Goal: Navigation & Orientation: Find specific page/section

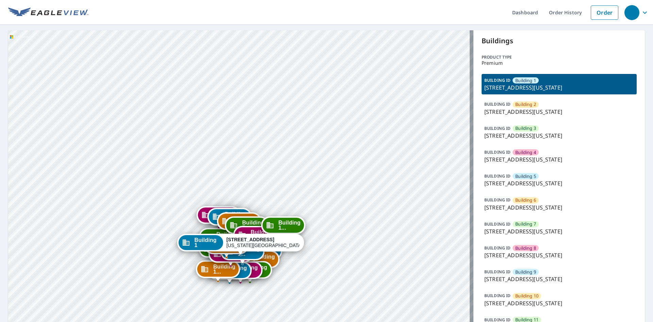
drag, startPoint x: 256, startPoint y: 189, endPoint x: 258, endPoint y: 164, distance: 24.6
click at [258, 164] on div "Building 2 5951 North London Avenue Kansas City, MO 64151 Building 3 5951 North…" at bounding box center [241, 280] width 466 height 500
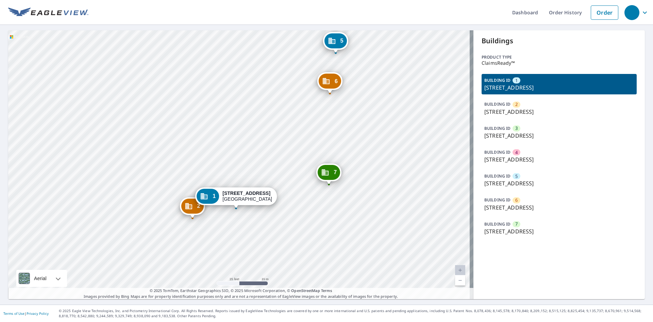
drag, startPoint x: 285, startPoint y: 180, endPoint x: 285, endPoint y: 211, distance: 30.6
click at [285, 211] on div "2 2316 W University Ave Wichita, KS 67213 3 415 S Saint Clair Ave Wichita, KS 6…" at bounding box center [241, 164] width 466 height 269
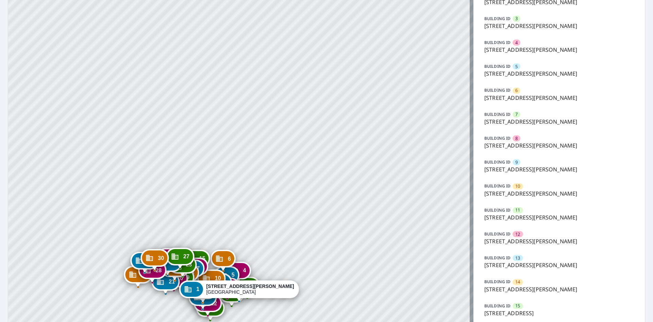
scroll to position [136, 0]
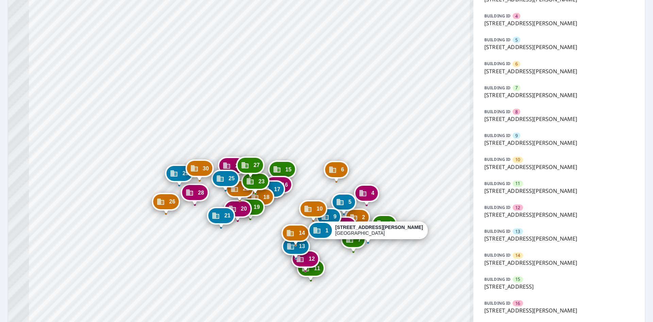
drag, startPoint x: 296, startPoint y: 244, endPoint x: 319, endPoint y: 239, distance: 23.9
click at [319, 239] on div "2 1260 John St Salinas, CA 93905 3 1260 John St Salinas, CA 93905 4 1260 John S…" at bounding box center [241, 275] width 466 height 763
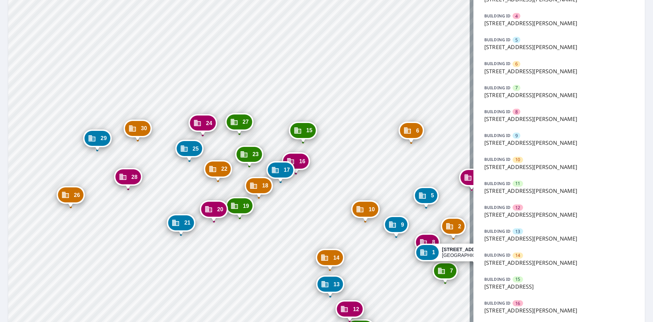
drag, startPoint x: 310, startPoint y: 218, endPoint x: 287, endPoint y: 212, distance: 23.6
click at [287, 212] on div "2 1260 John St Salinas, CA 93905 3 1260 John St Salinas, CA 93905 4 1260 John S…" at bounding box center [241, 275] width 466 height 763
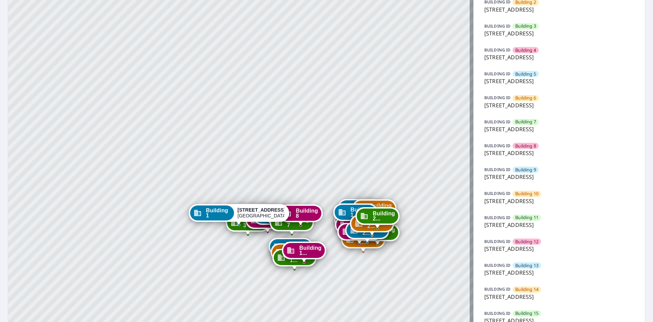
scroll to position [204, 0]
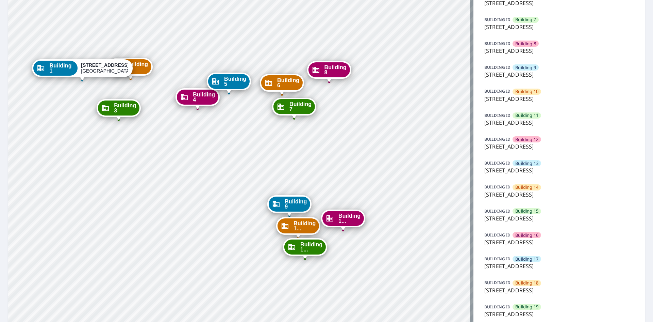
drag, startPoint x: 307, startPoint y: 165, endPoint x: 413, endPoint y: 199, distance: 111.6
click at [413, 199] on div "Building 2 9605 Park Drive Omaha, NE 68127 Building 3 9605 Park Drive Omaha, NE…" at bounding box center [241, 124] width 466 height 596
click at [526, 256] on span "Building 17" at bounding box center [527, 259] width 23 height 6
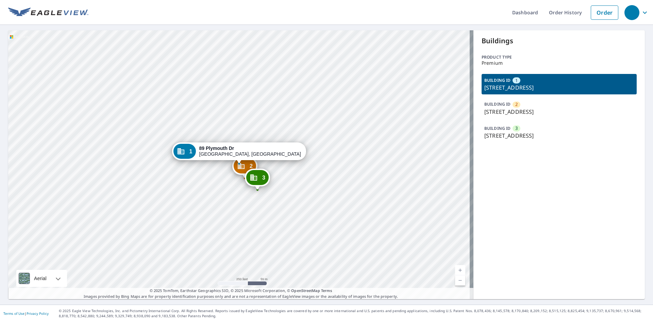
click at [245, 174] on div "3 111 Plymouth Dr Norwood, MA 02062" at bounding box center [257, 178] width 25 height 21
click at [243, 200] on div "2 97-[STREET_ADDRESS][PERSON_NAME] [GEOGRAPHIC_DATA][STREET_ADDRESS][PERSON_NAM…" at bounding box center [241, 164] width 466 height 269
